Goal: Task Accomplishment & Management: Manage account settings

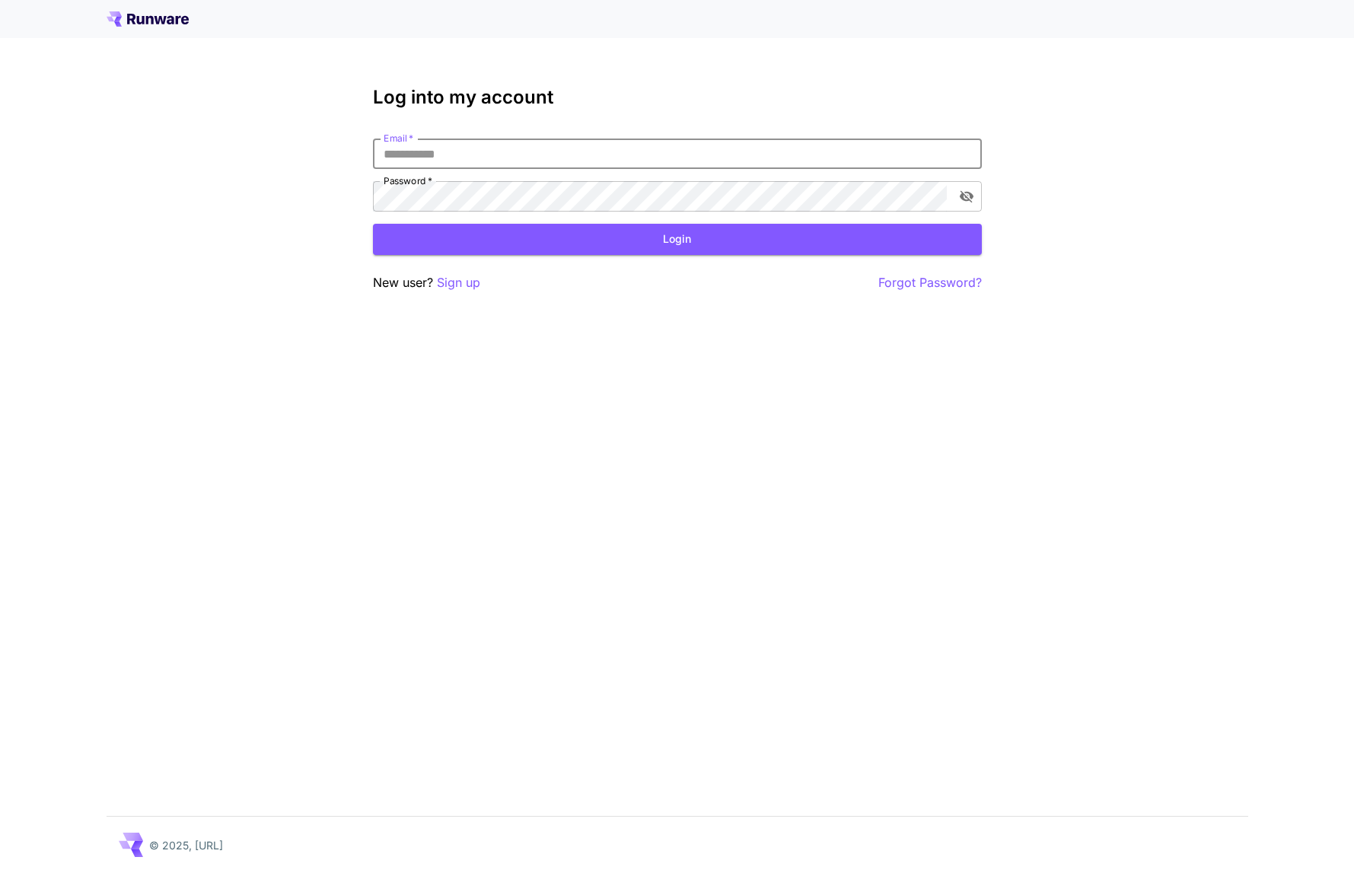
click at [273, 359] on div "Log into my account Email   * Email   * Password   * Password   * Login New use…" at bounding box center [677, 436] width 1354 height 873
click at [426, 155] on input "Email   *" at bounding box center [677, 154] width 609 height 30
type input "**********"
click at [690, 234] on button "Login" at bounding box center [677, 239] width 609 height 31
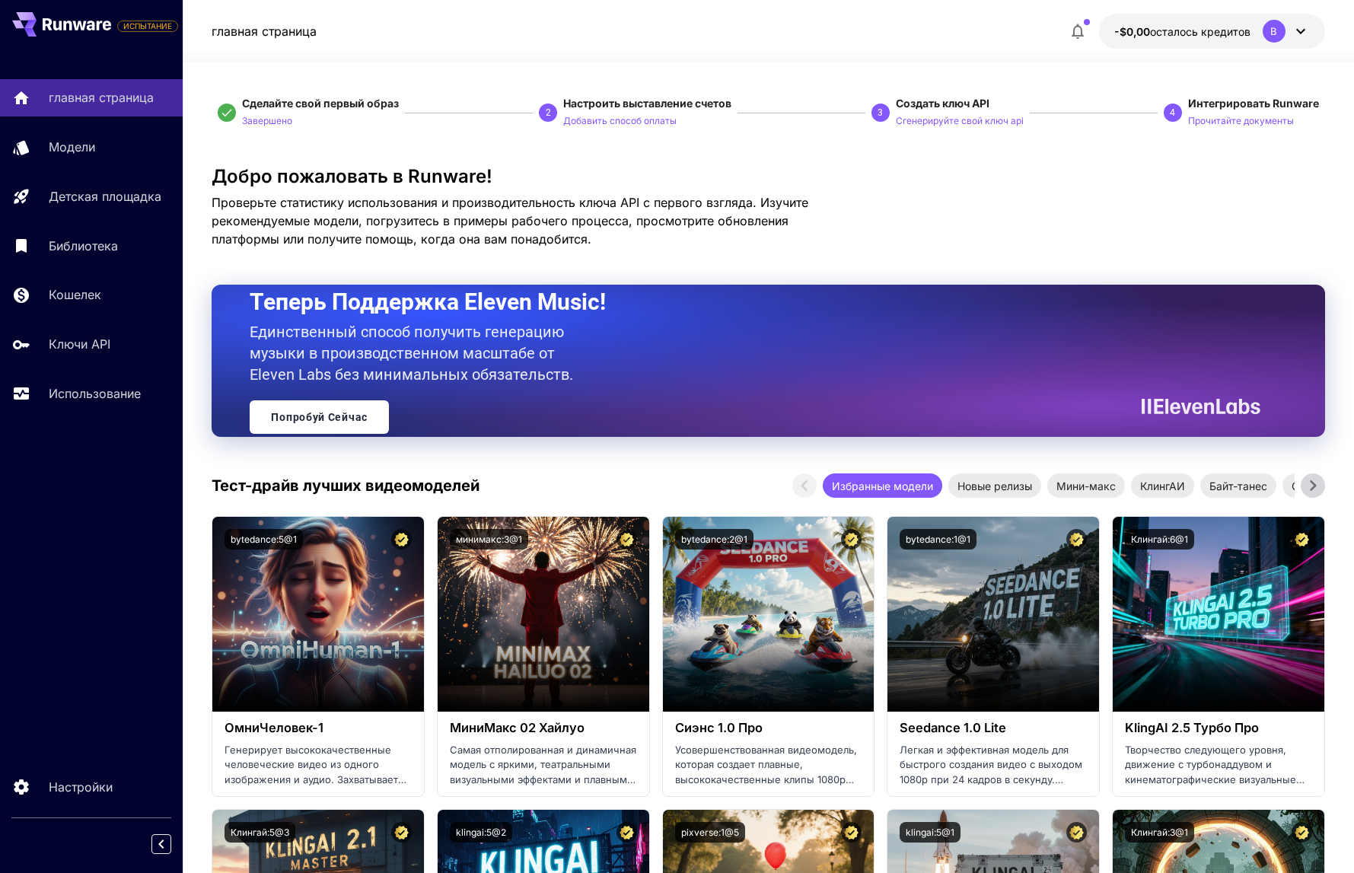
click at [1288, 29] on div "В" at bounding box center [1286, 31] width 47 height 23
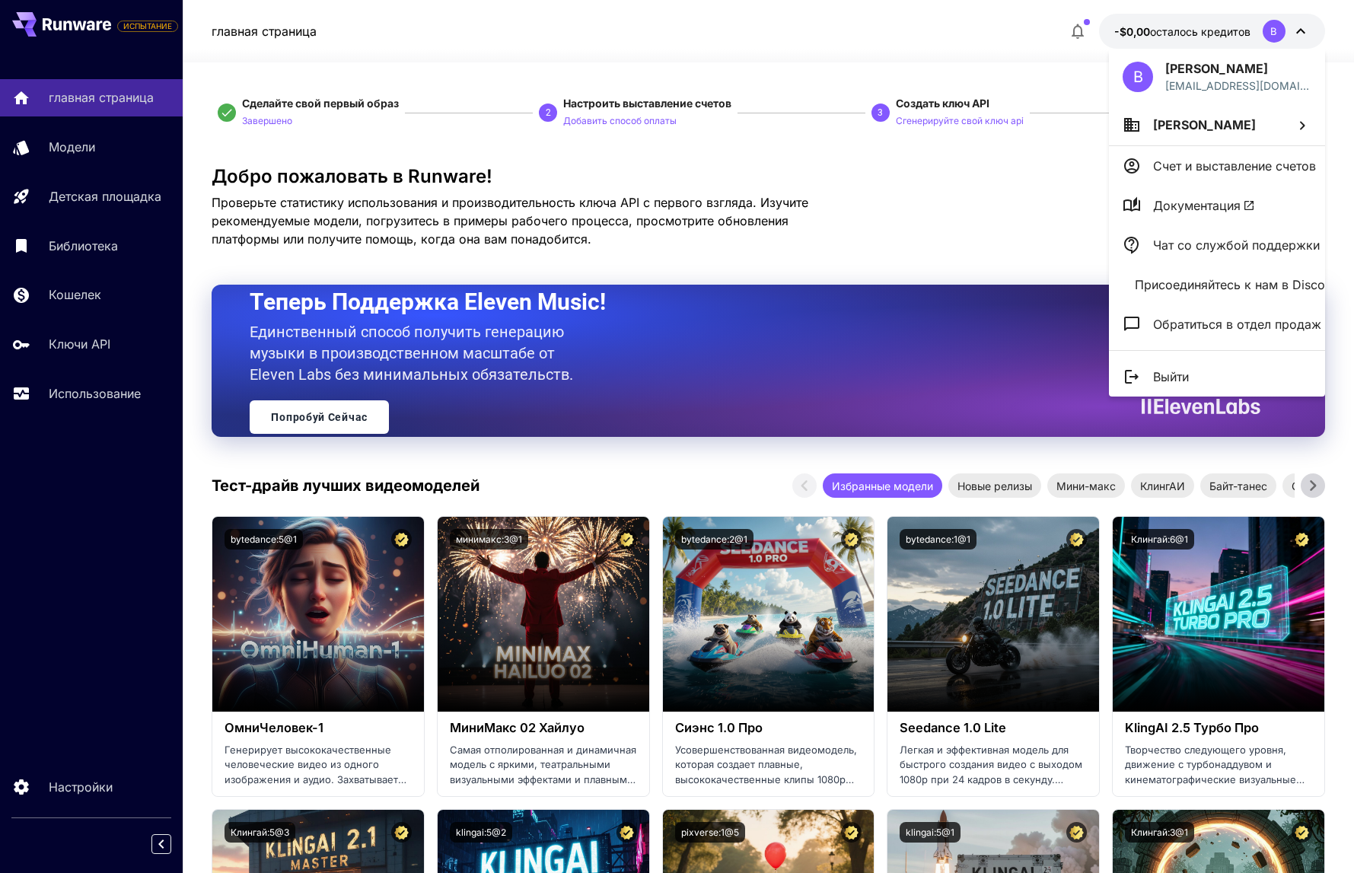
click at [1242, 119] on li "Арт Тер" at bounding box center [1217, 124] width 216 height 41
click at [1249, 161] on div at bounding box center [677, 436] width 1354 height 873
click at [1200, 201] on span "Документация" at bounding box center [1204, 205] width 102 height 18
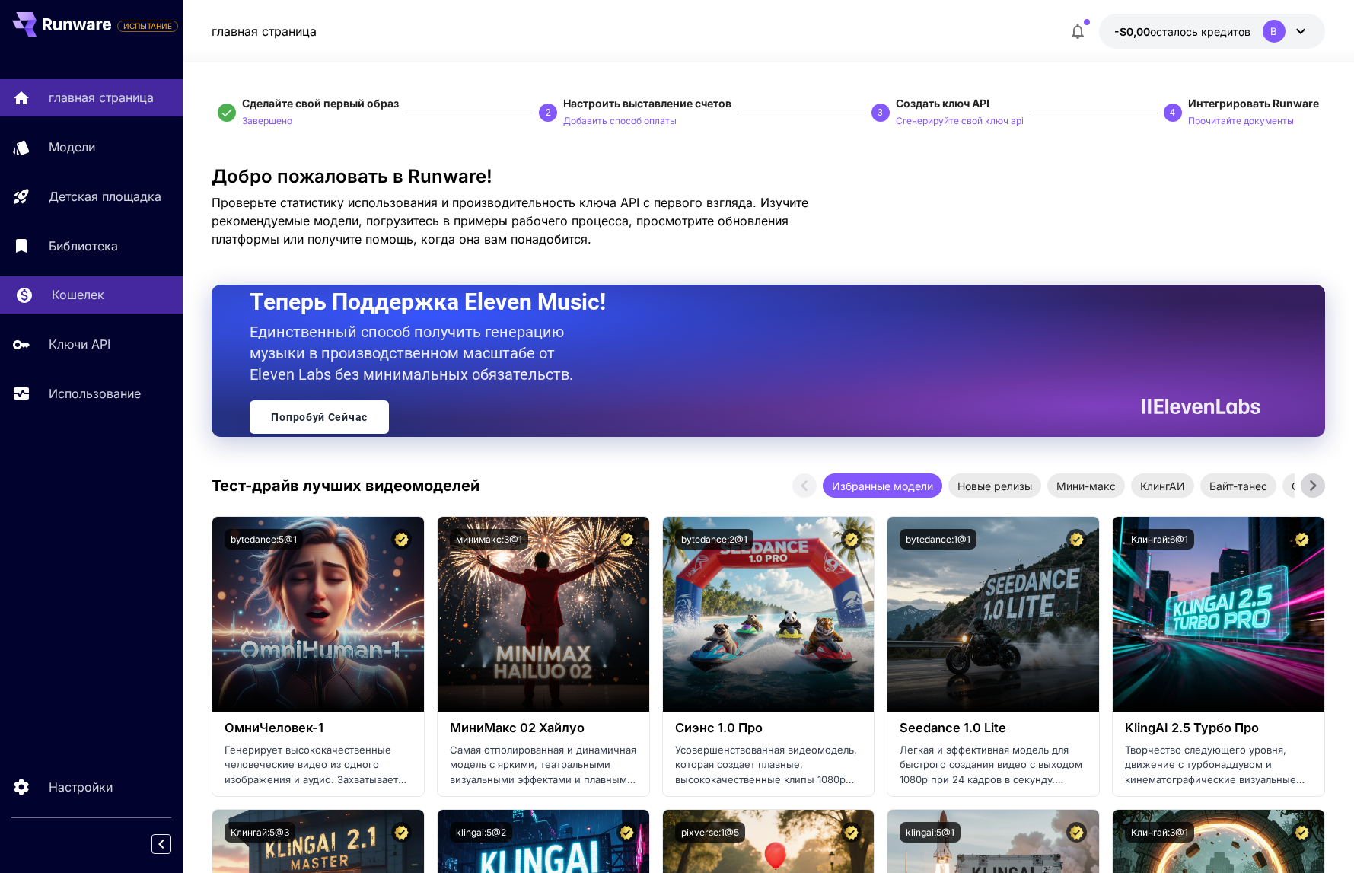
click at [77, 292] on p "Кошелек" at bounding box center [78, 294] width 53 height 18
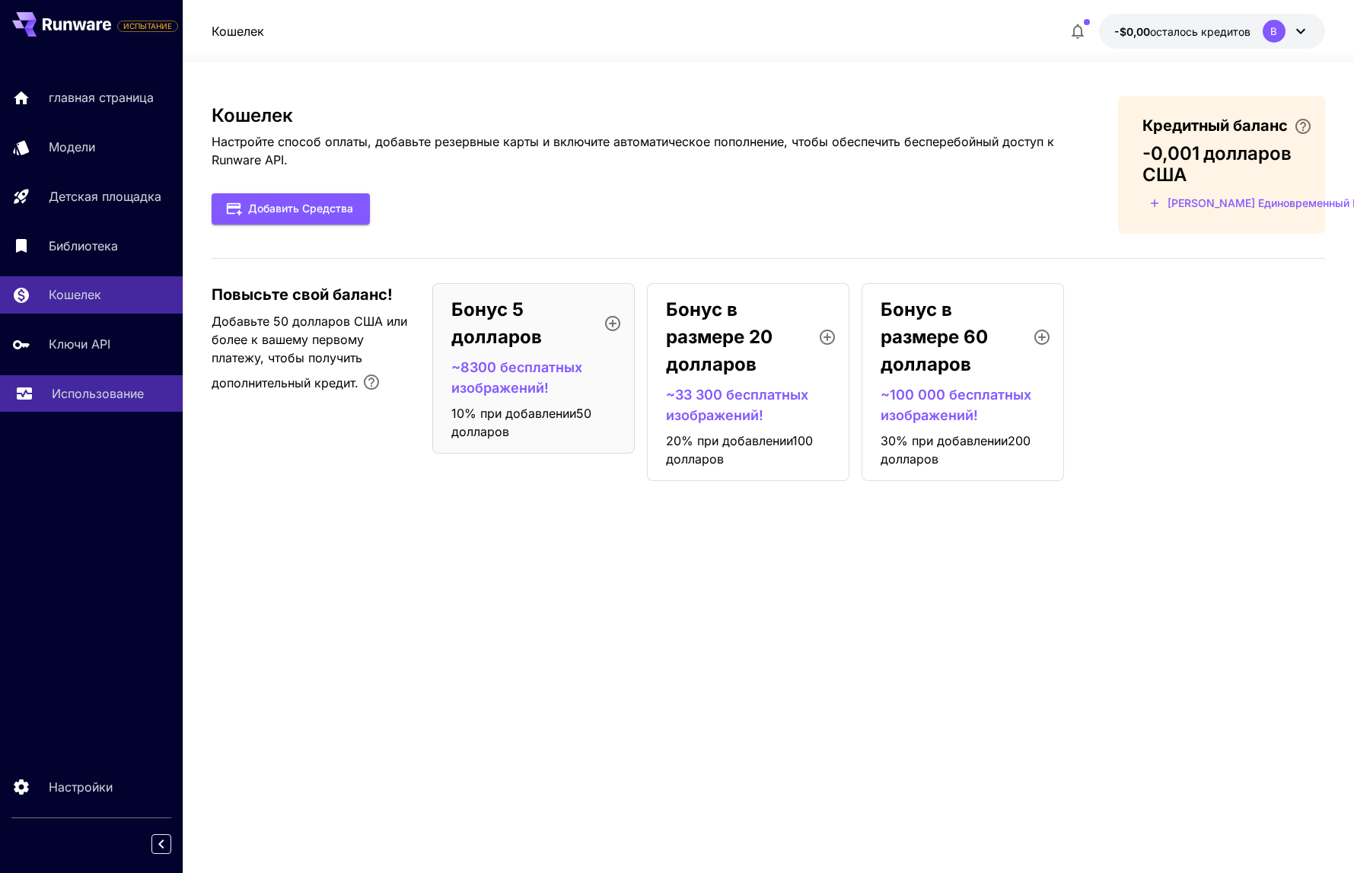
click at [110, 389] on p "Использование" at bounding box center [98, 393] width 92 height 18
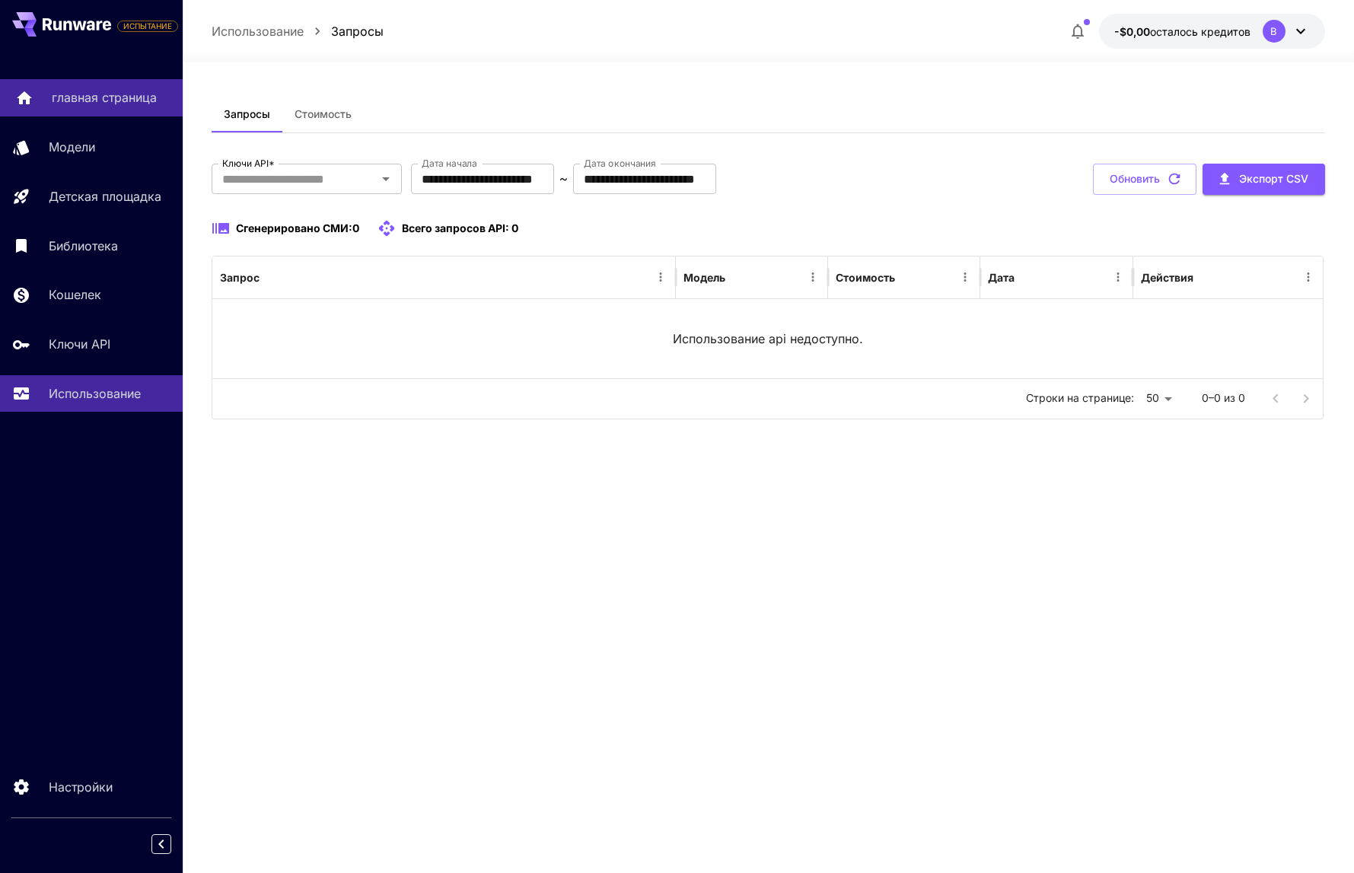
click at [107, 97] on p "главная страница" at bounding box center [104, 97] width 105 height 18
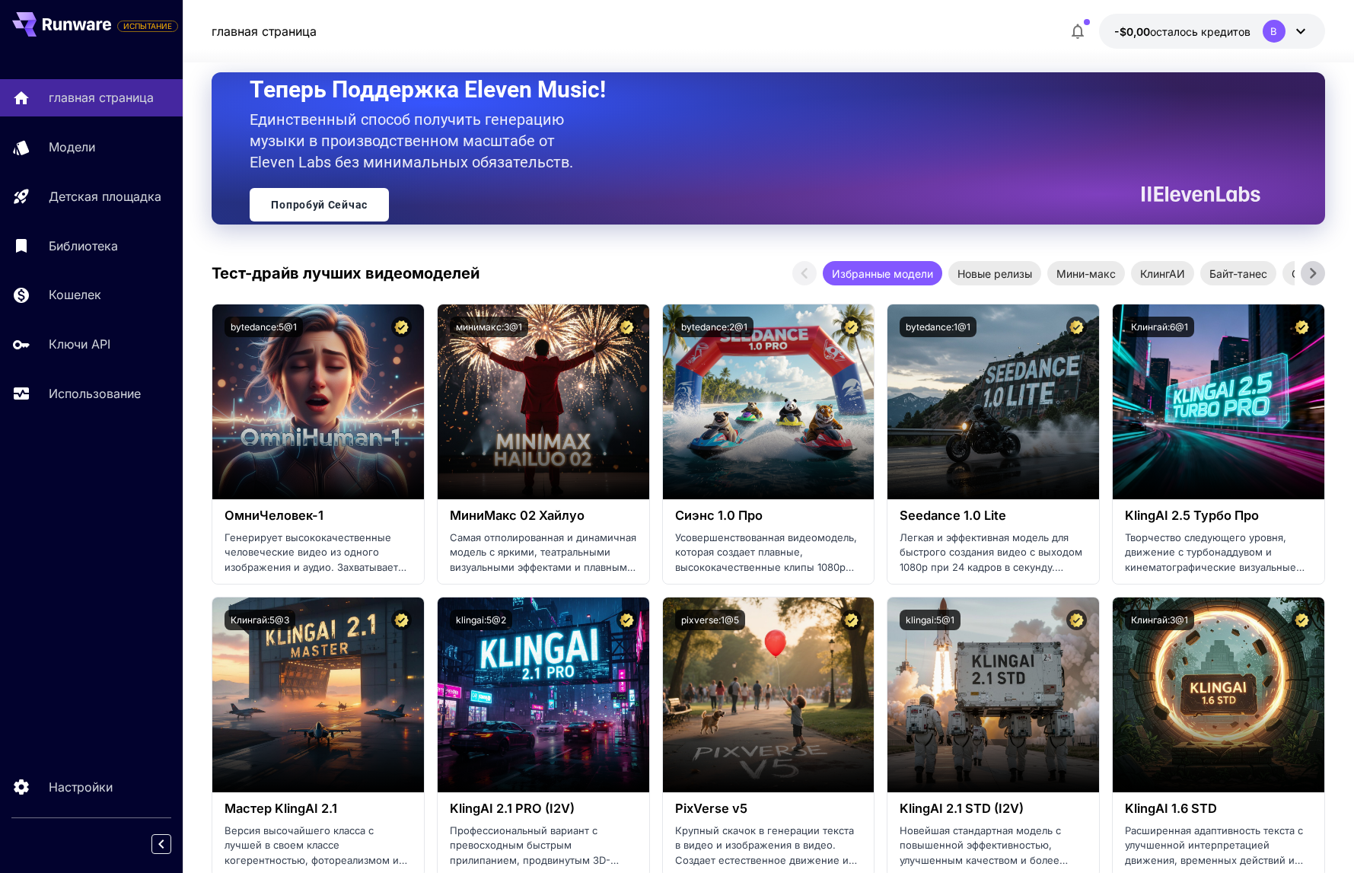
scroll to position [257, 0]
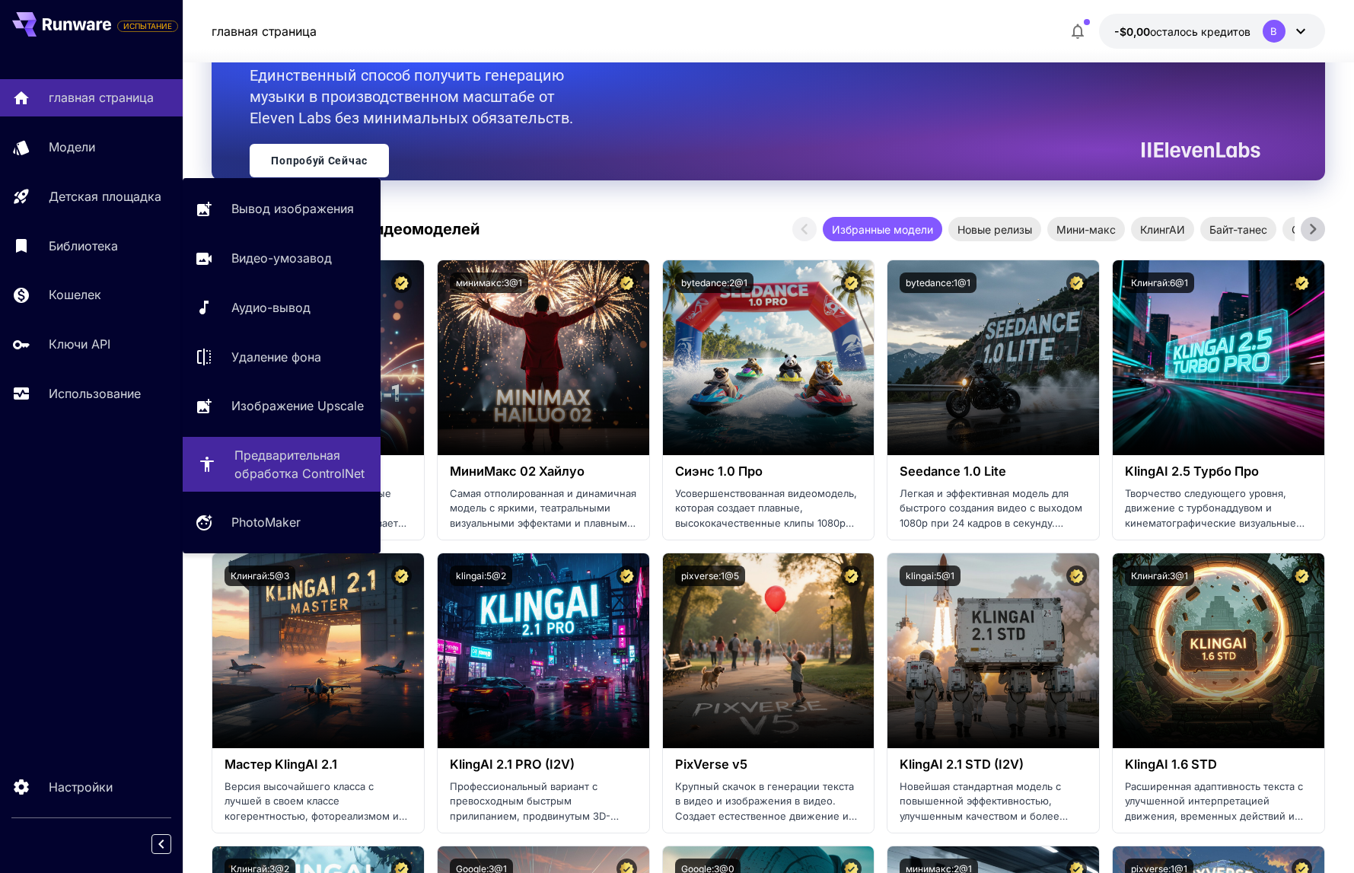
click at [263, 461] on p "Предварительная обработка ControlNet" at bounding box center [301, 464] width 134 height 37
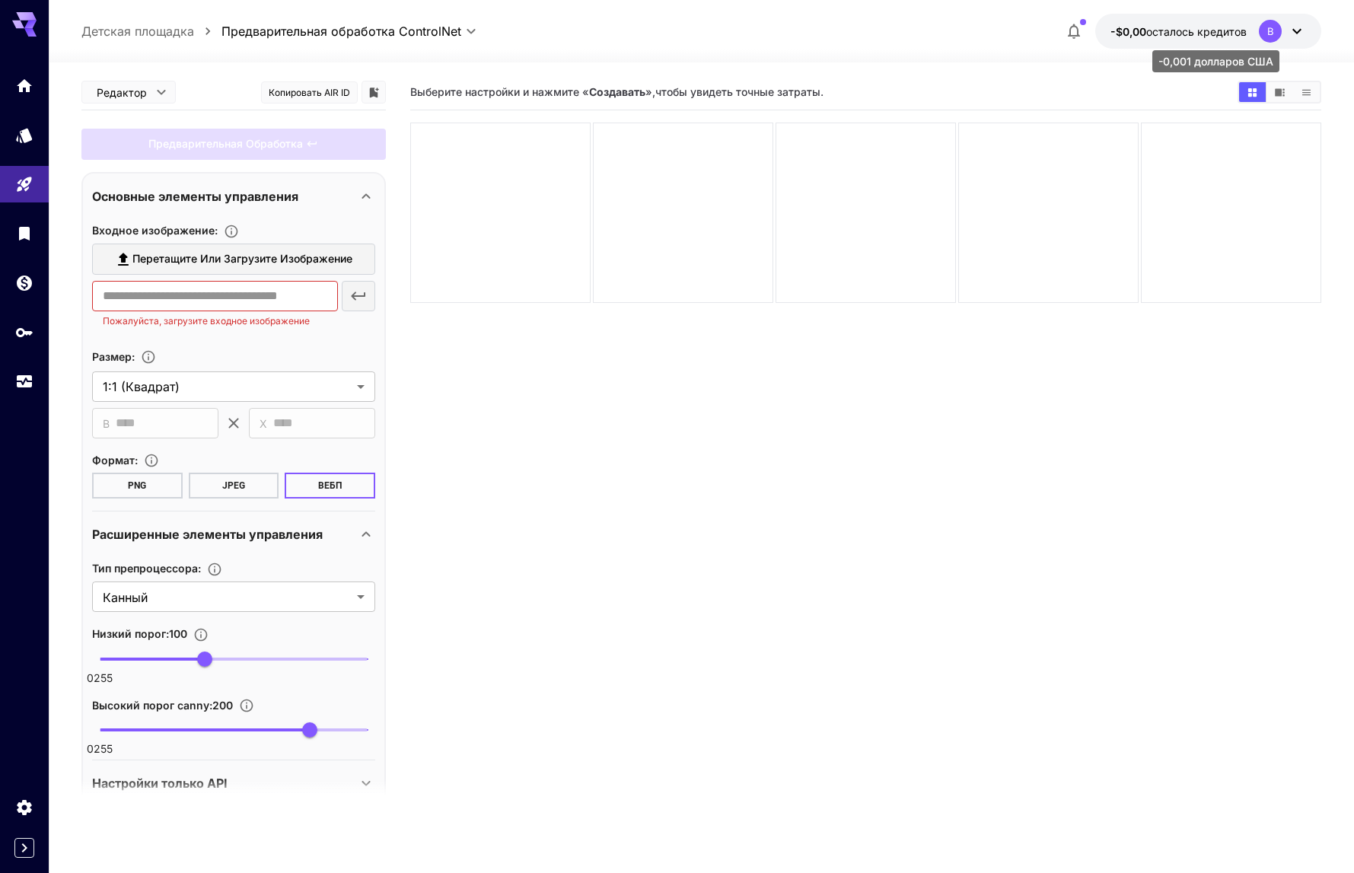
click at [1124, 33] on span "-$0,00" at bounding box center [1129, 31] width 36 height 13
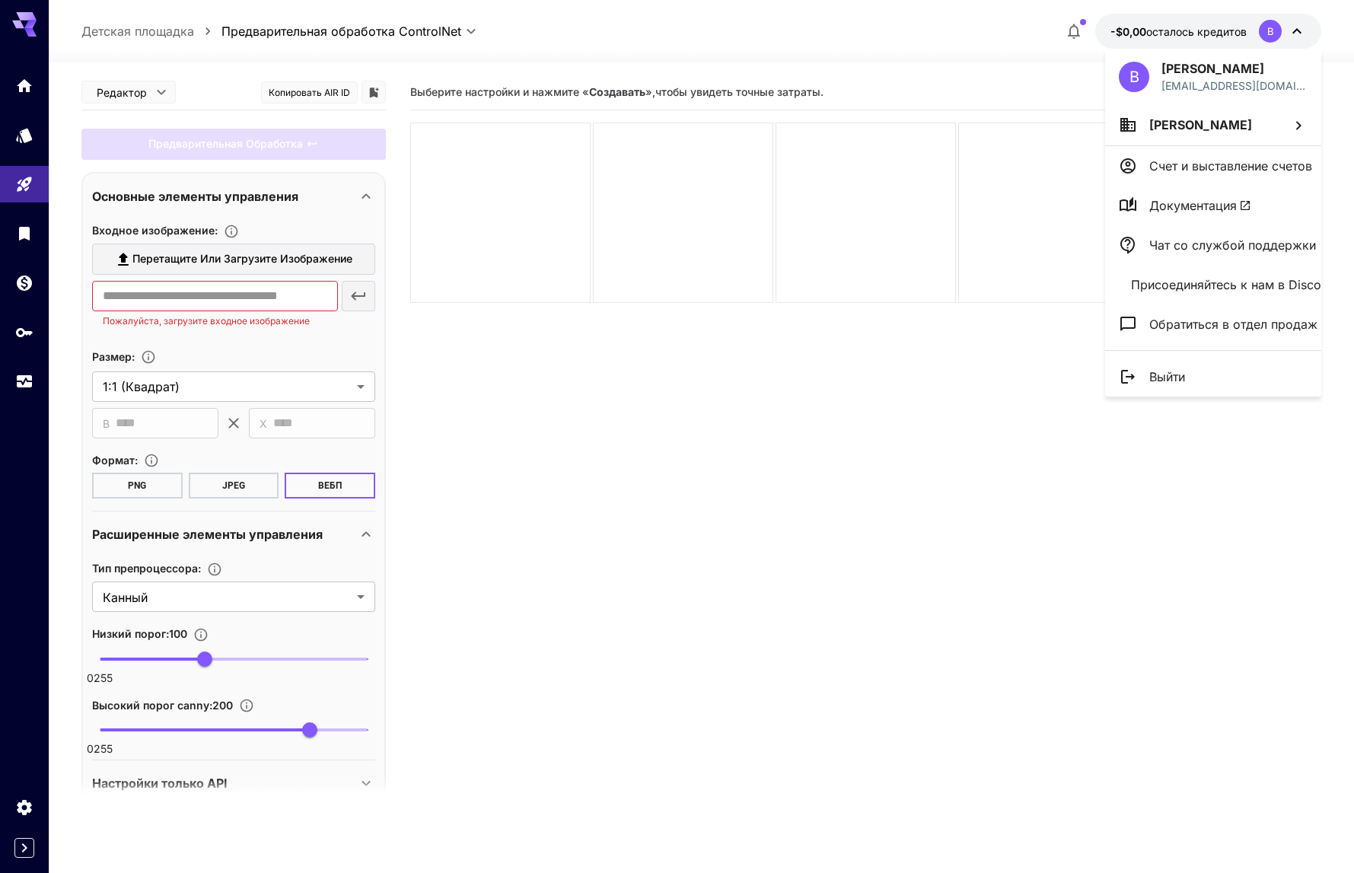
click at [1207, 121] on li "Арт Тер" at bounding box center [1213, 124] width 216 height 41
click at [1175, 166] on div at bounding box center [677, 436] width 1354 height 873
click at [1175, 166] on p "Счет и выставление счетов" at bounding box center [1230, 166] width 163 height 18
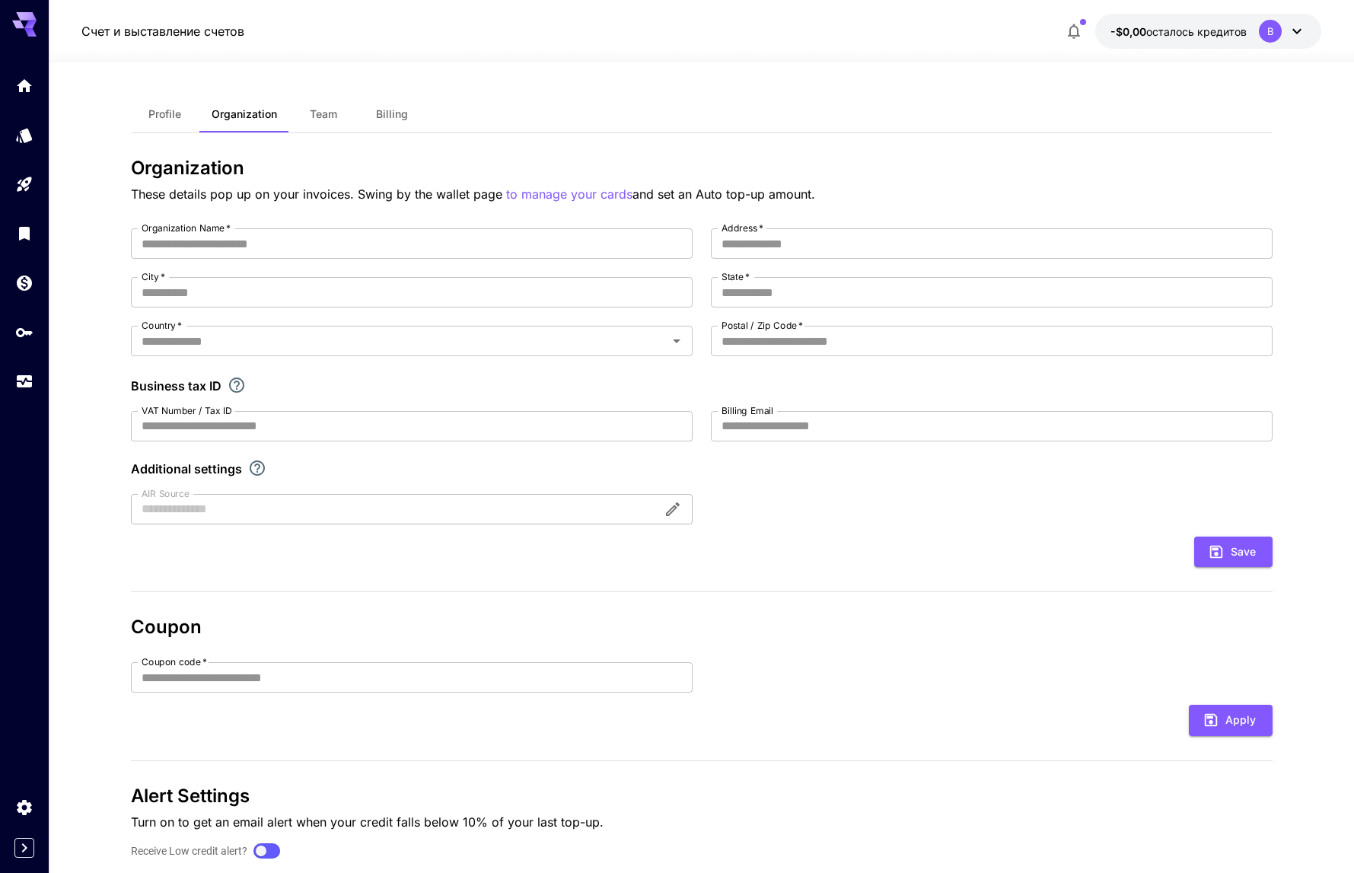
type input "*******"
type input "**********"
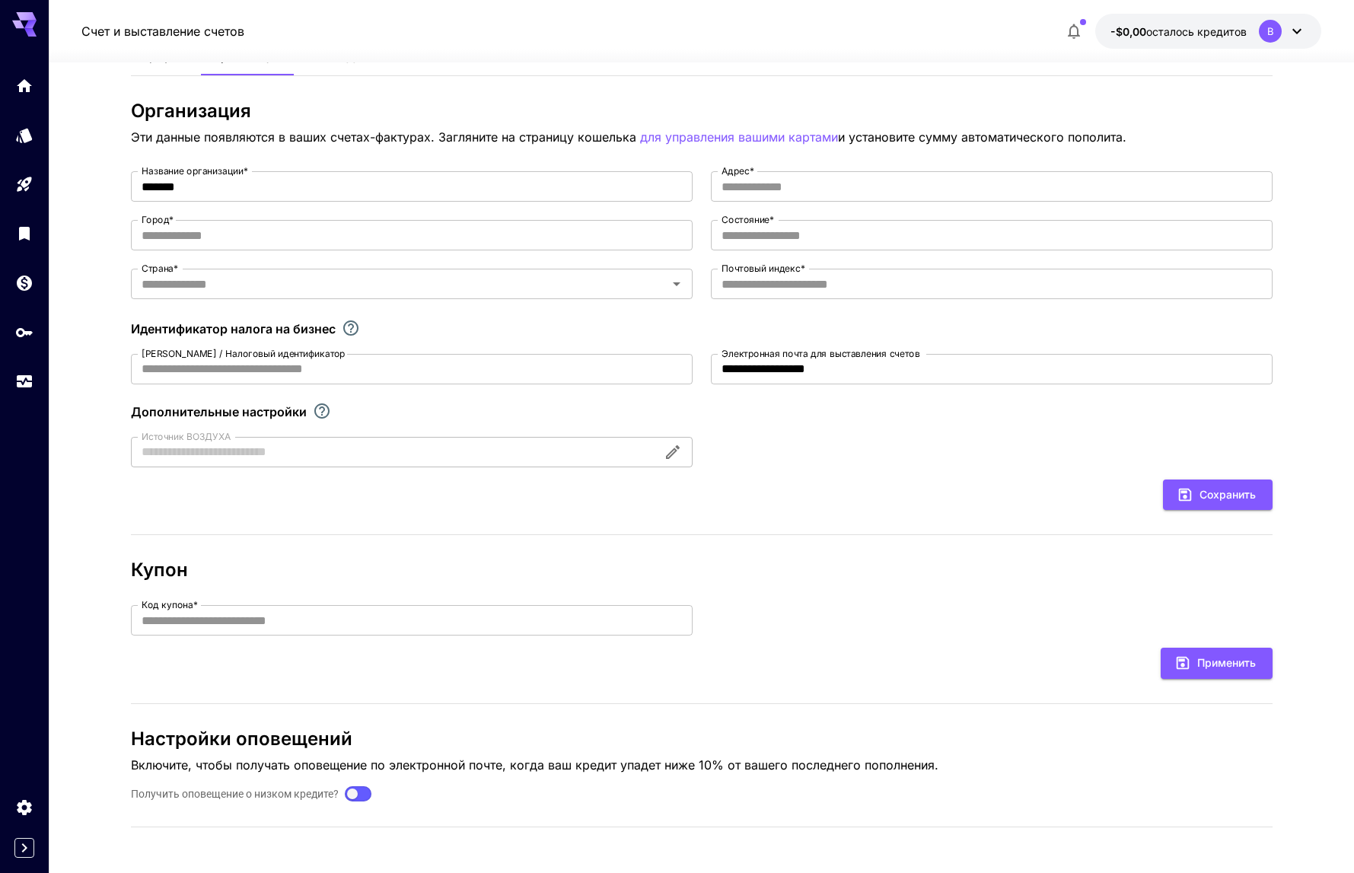
scroll to position [56, 0]
click at [1296, 31] on icon at bounding box center [1297, 31] width 18 height 18
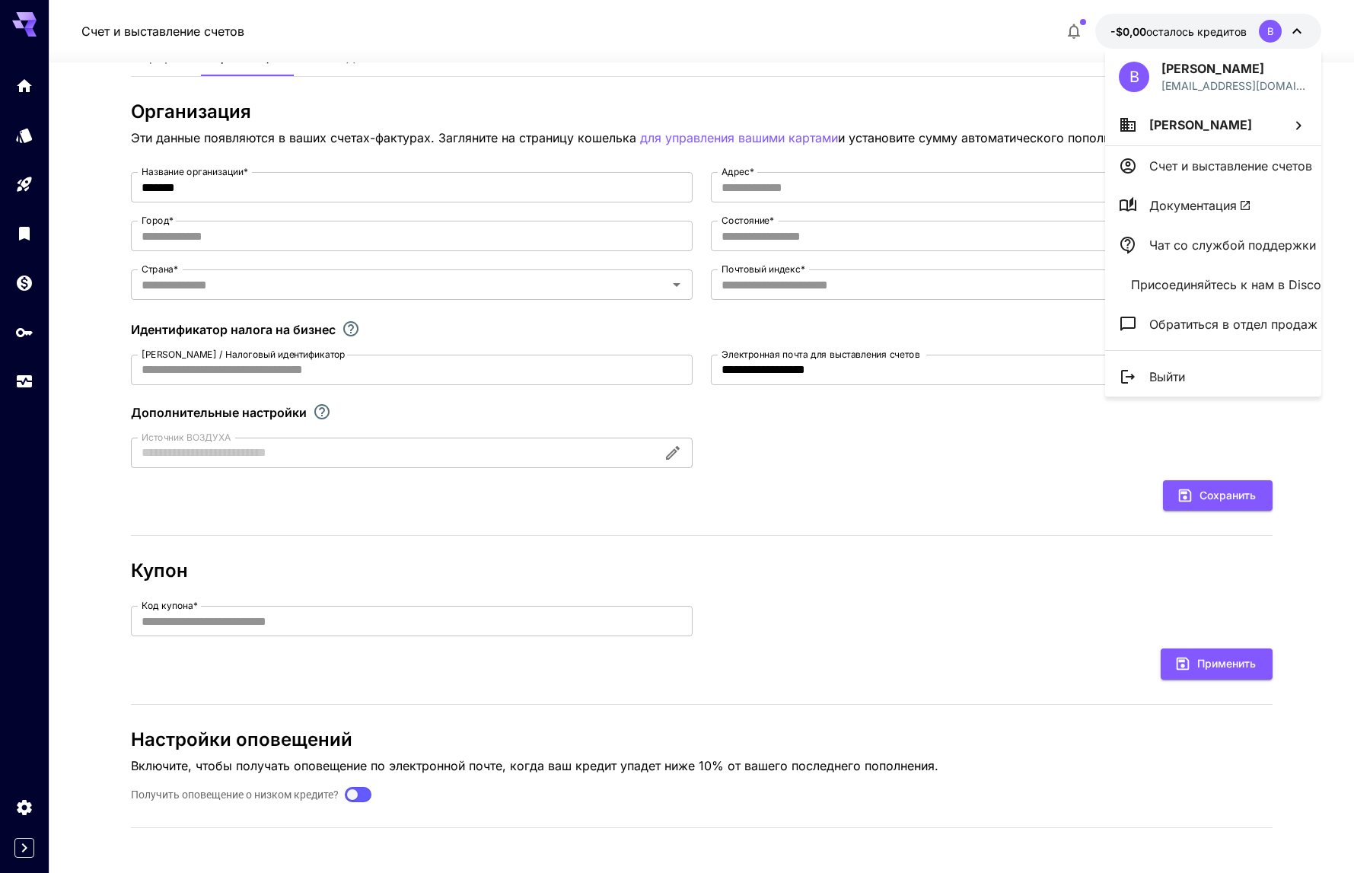
click at [1156, 381] on p "Выйти" at bounding box center [1167, 377] width 36 height 18
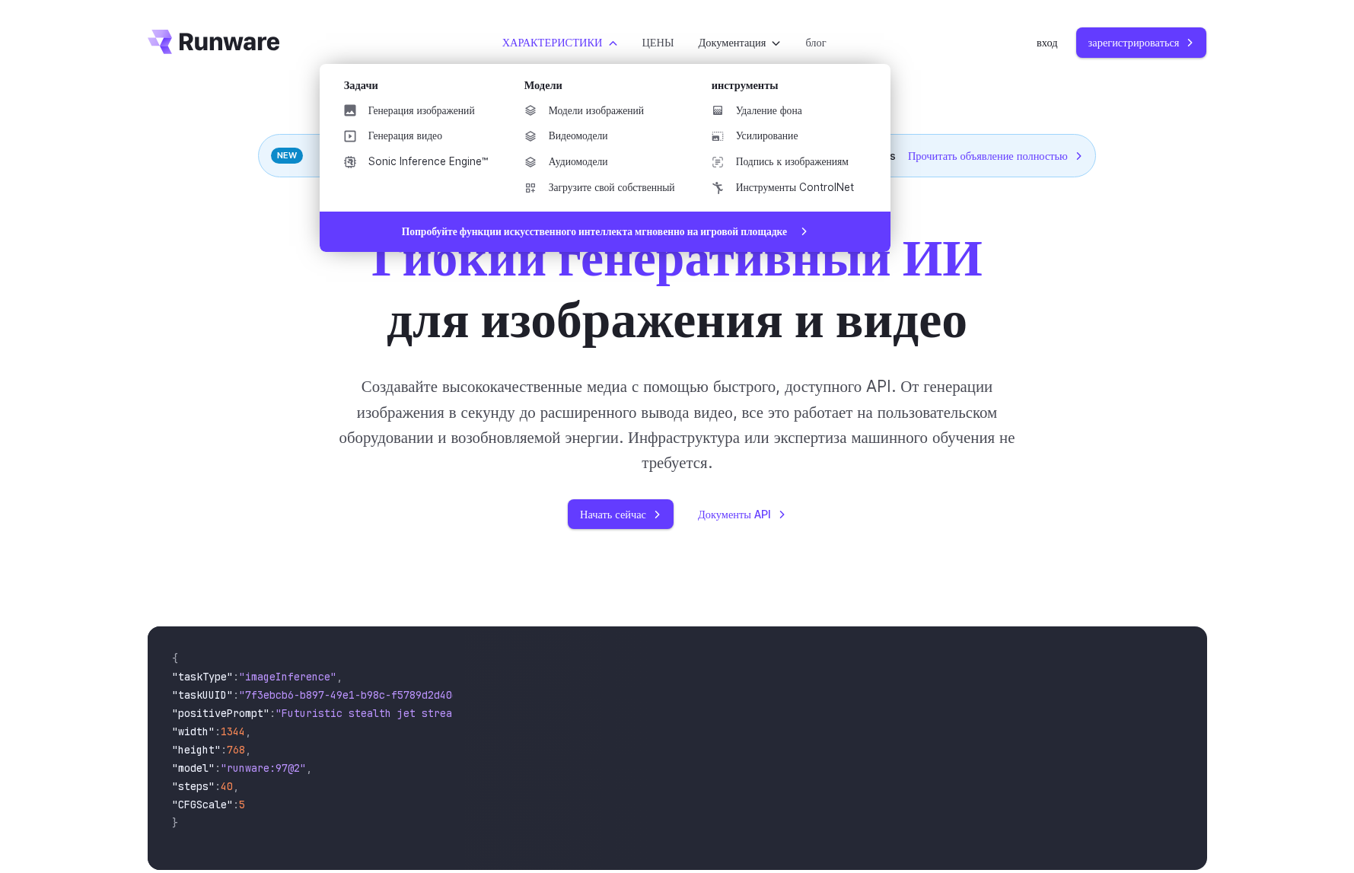
click at [602, 35] on label "ХАРАКТЕРИСТИКИ" at bounding box center [560, 42] width 116 height 18
click at [373, 113] on link "Генерация изображений" at bounding box center [416, 111] width 168 height 23
